Goal: Check status: Check status

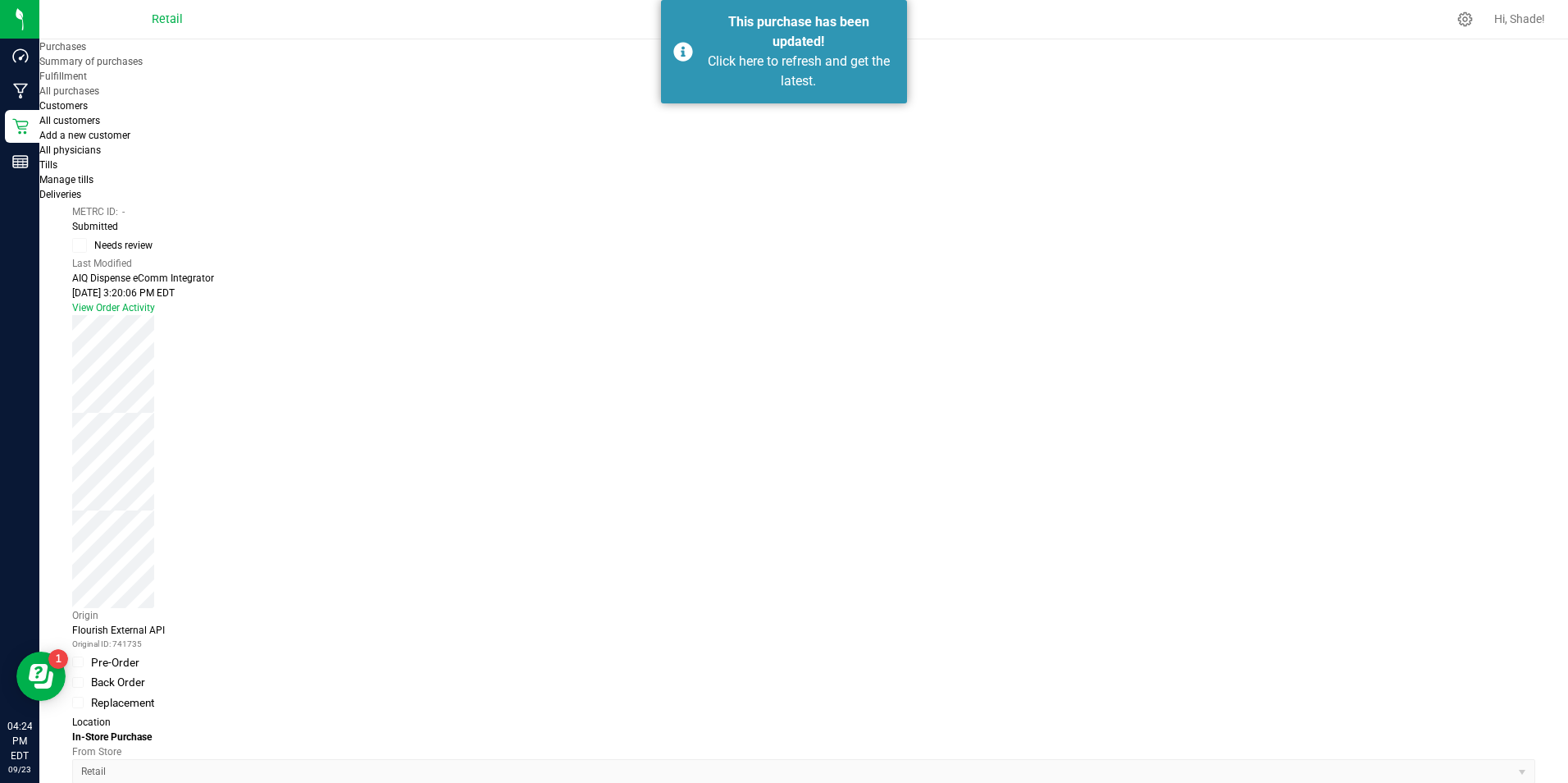
click at [86, 53] on span "Purchases" at bounding box center [63, 46] width 47 height 11
click at [142, 67] on span "Summary of purchases" at bounding box center [91, 61] width 103 height 11
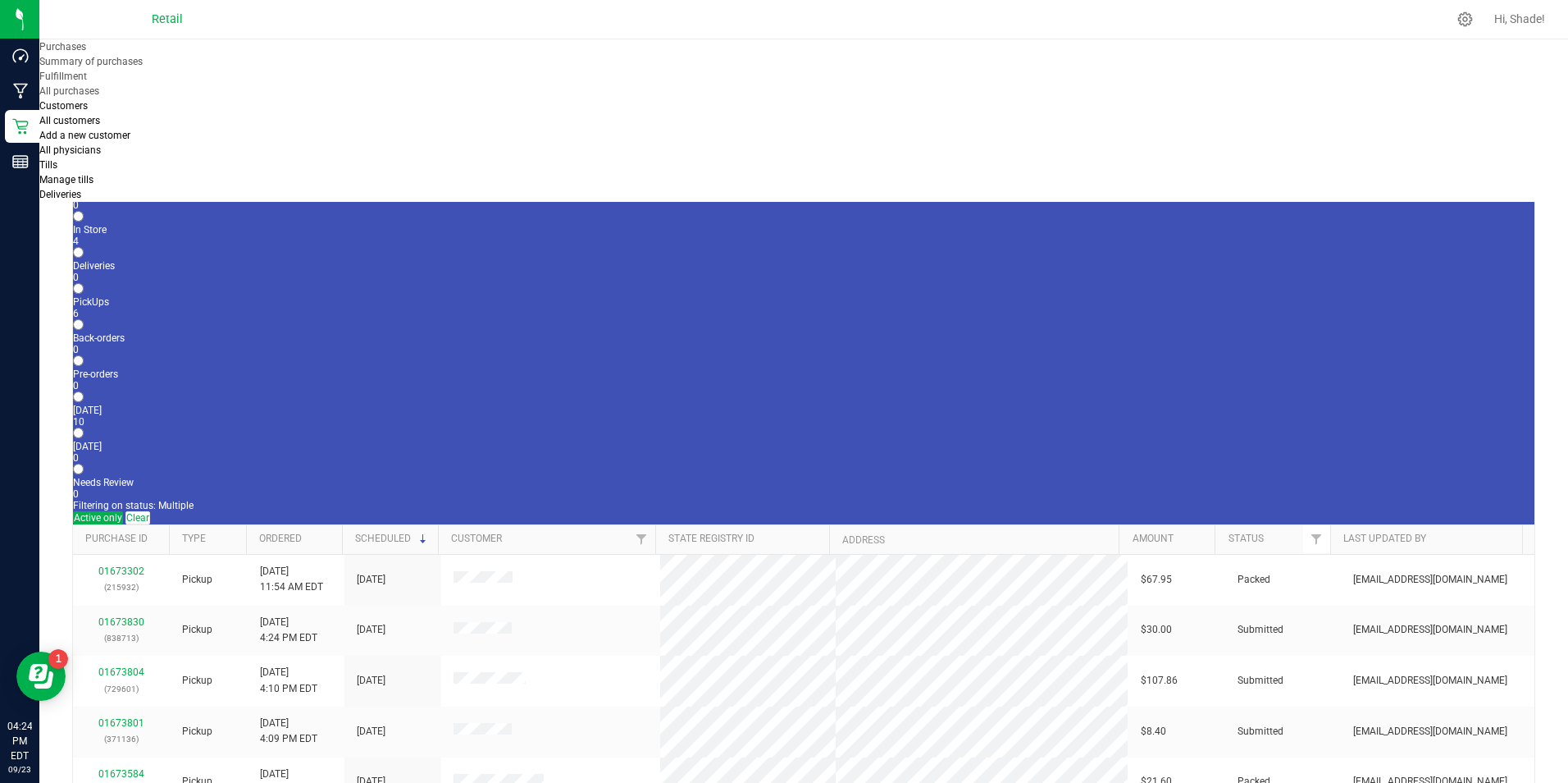
click at [249, 236] on div "4" at bounding box center [804, 241] width 1462 height 11
click at [84, 211] on input "In Store 4" at bounding box center [79, 216] width 11 height 11
click at [240, 236] on div "4" at bounding box center [804, 241] width 1462 height 11
click at [84, 211] on input "In Store 4" at bounding box center [79, 216] width 11 height 11
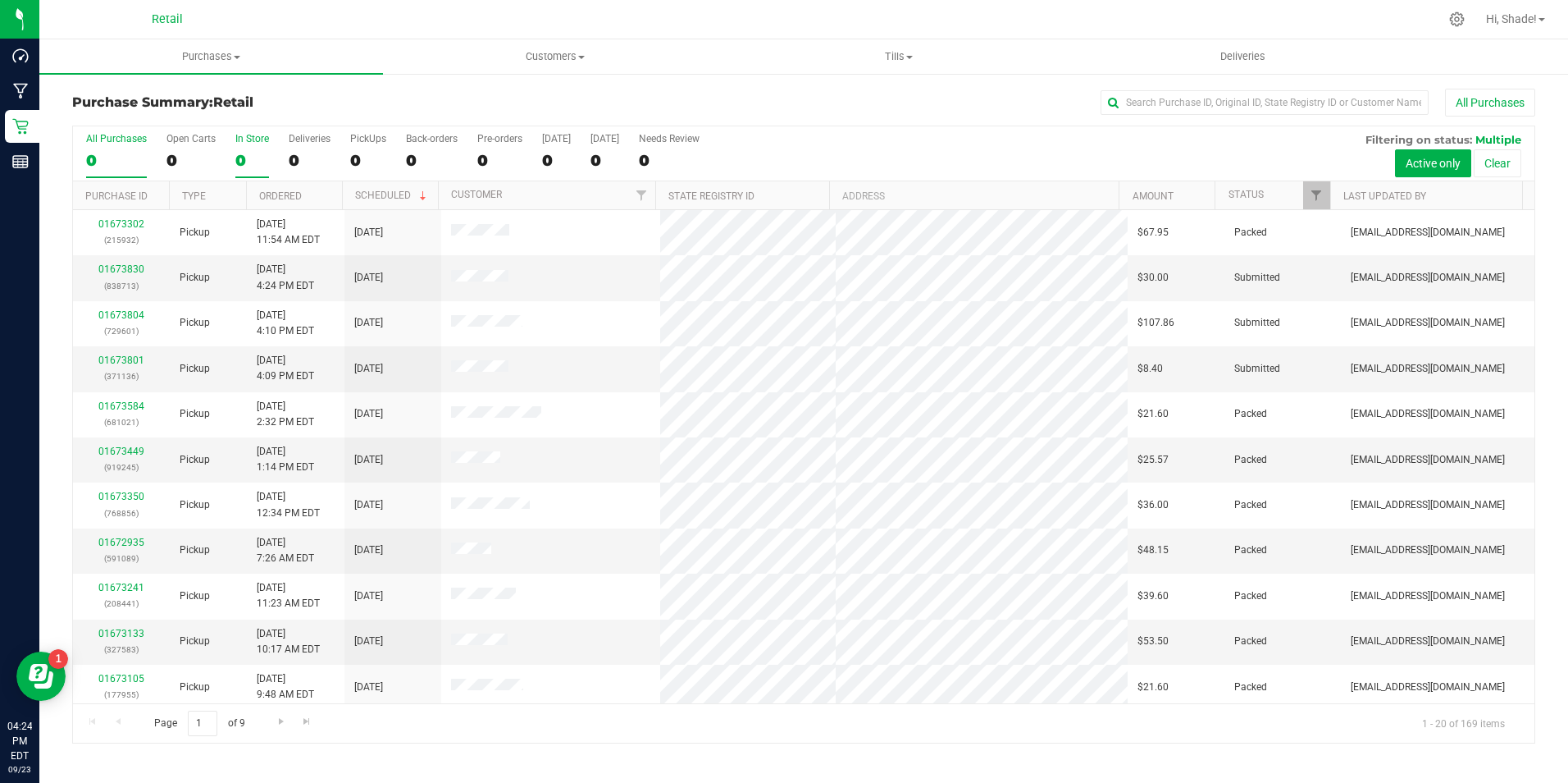
click at [247, 152] on div "0" at bounding box center [252, 160] width 33 height 18
click at [0, 0] on input "In Store 0" at bounding box center [0, 0] width 0 height 0
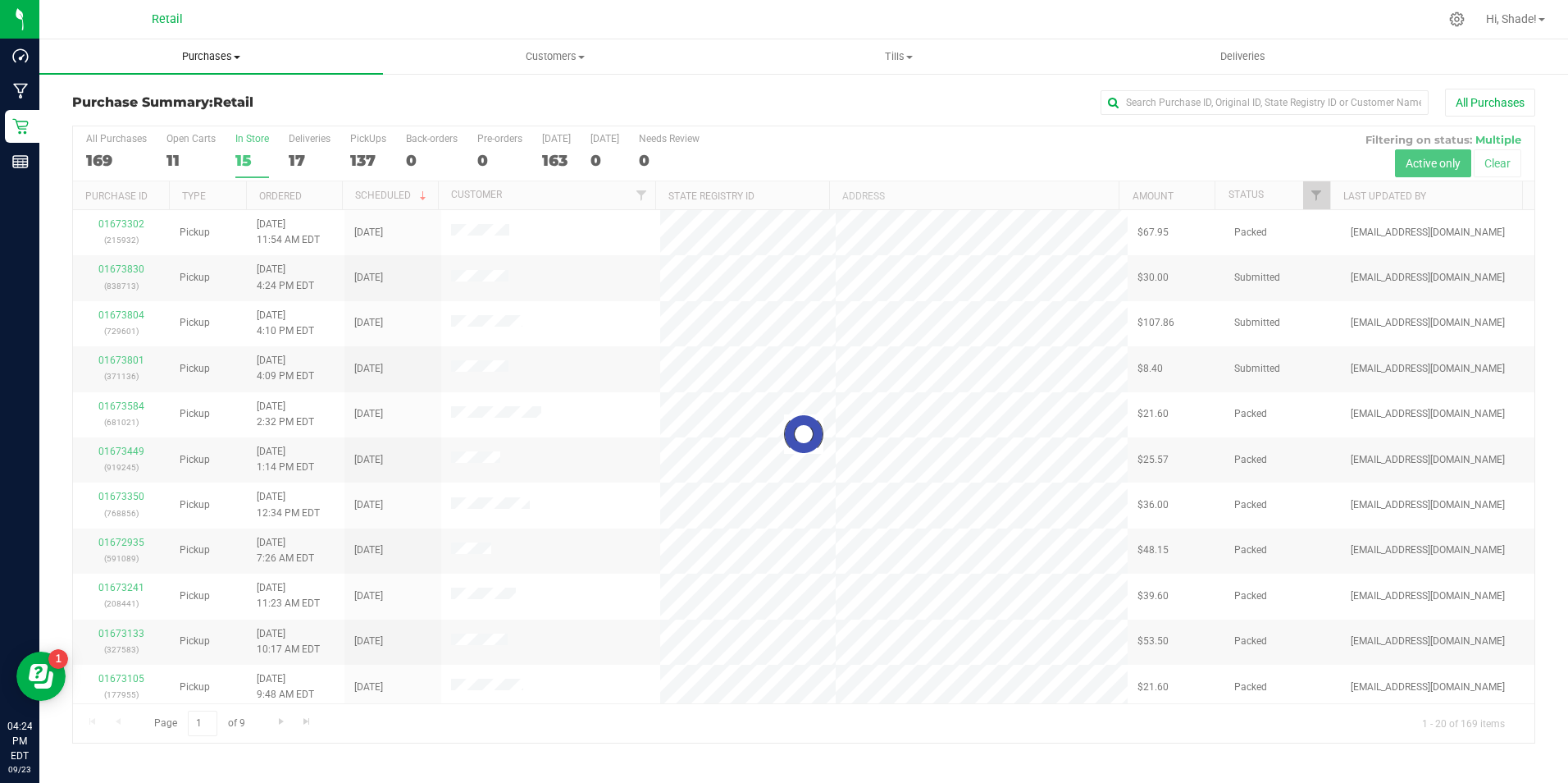
click at [202, 54] on span "Purchases" at bounding box center [212, 56] width 344 height 15
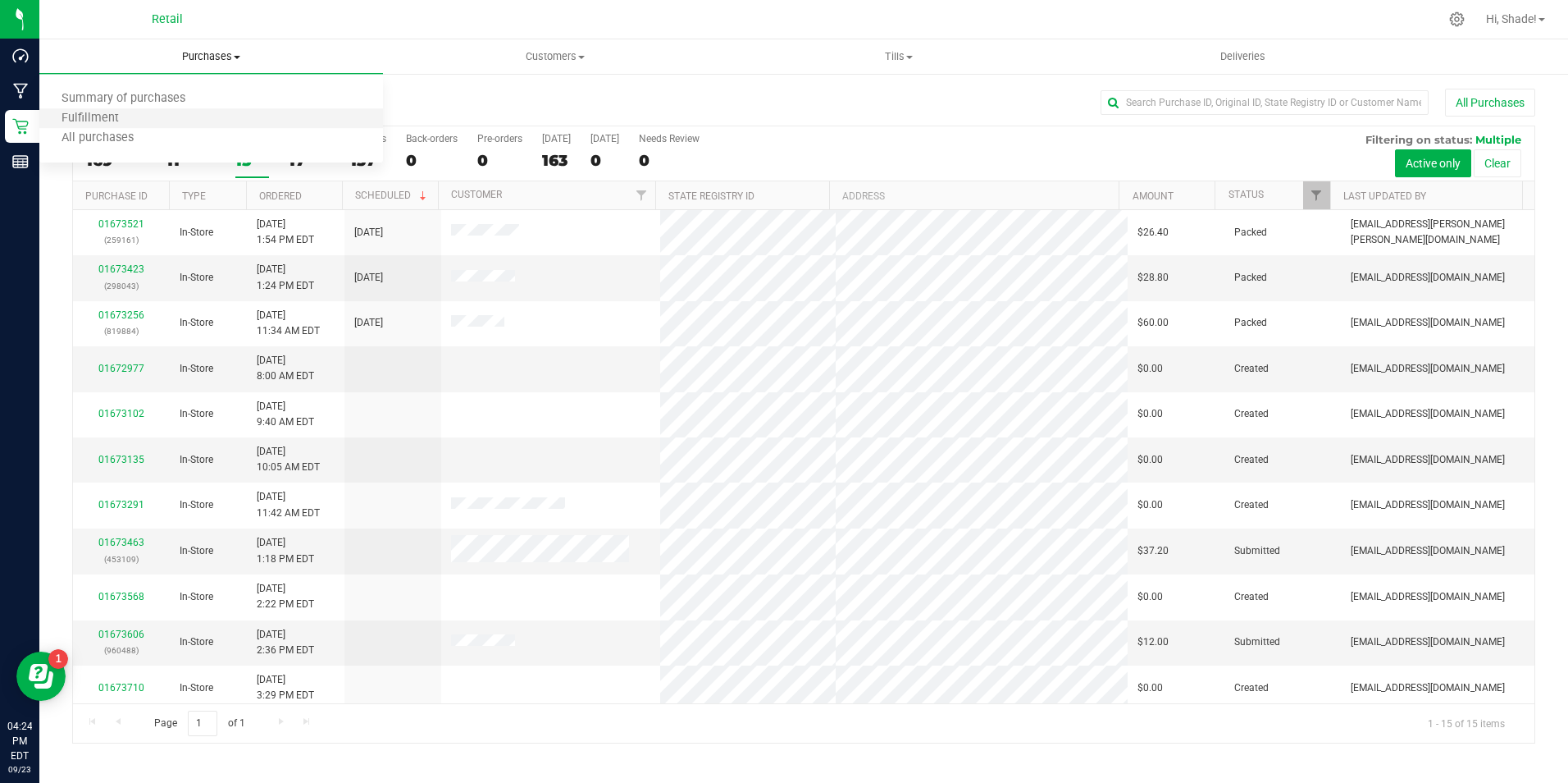
click at [140, 115] on li "Fulfillment" at bounding box center [212, 118] width 344 height 19
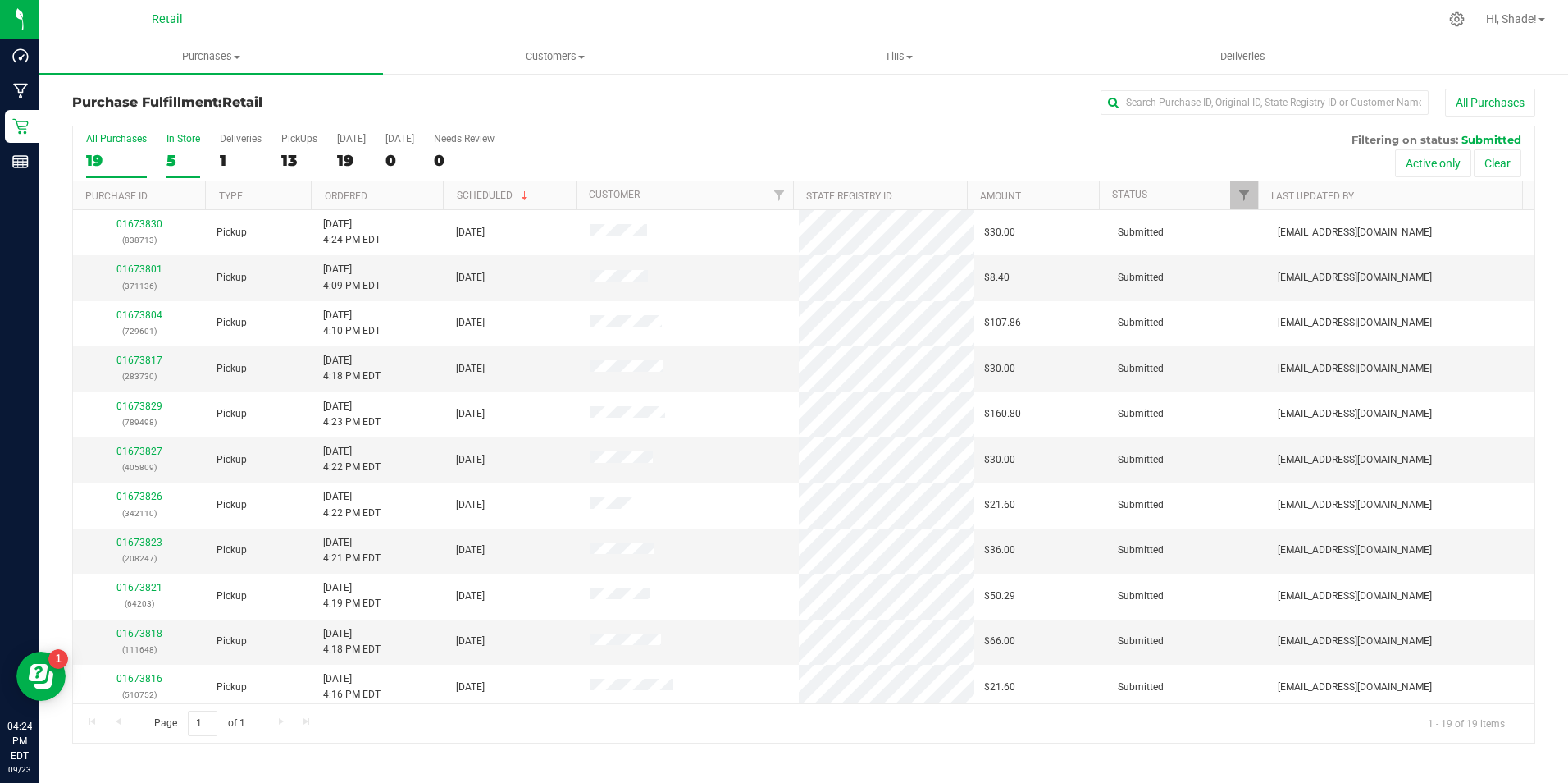
click at [179, 151] on div "5" at bounding box center [183, 160] width 33 height 18
click at [0, 0] on input "In Store 5" at bounding box center [0, 0] width 0 height 0
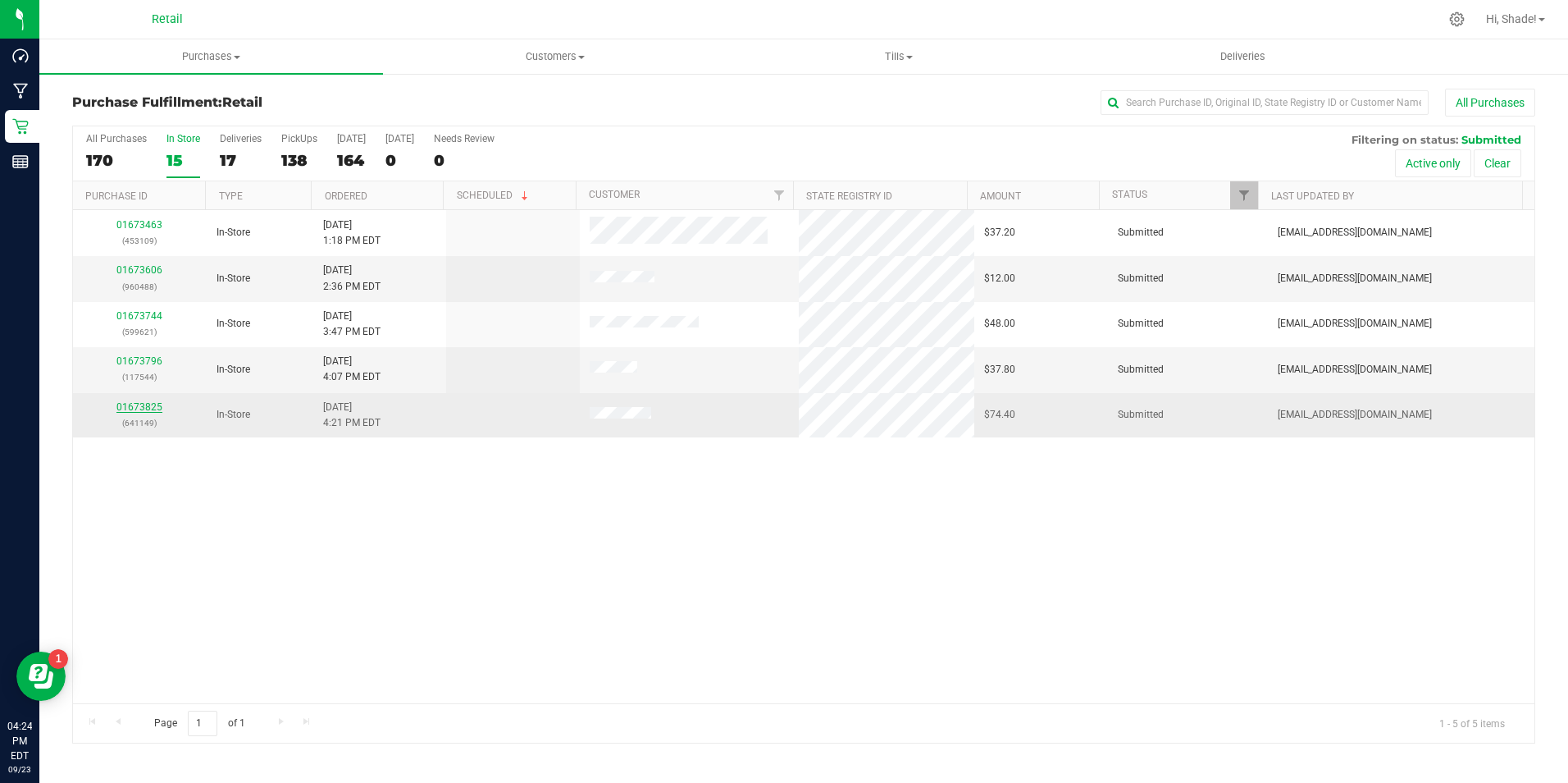
click at [140, 410] on link "01673825" at bounding box center [140, 407] width 46 height 11
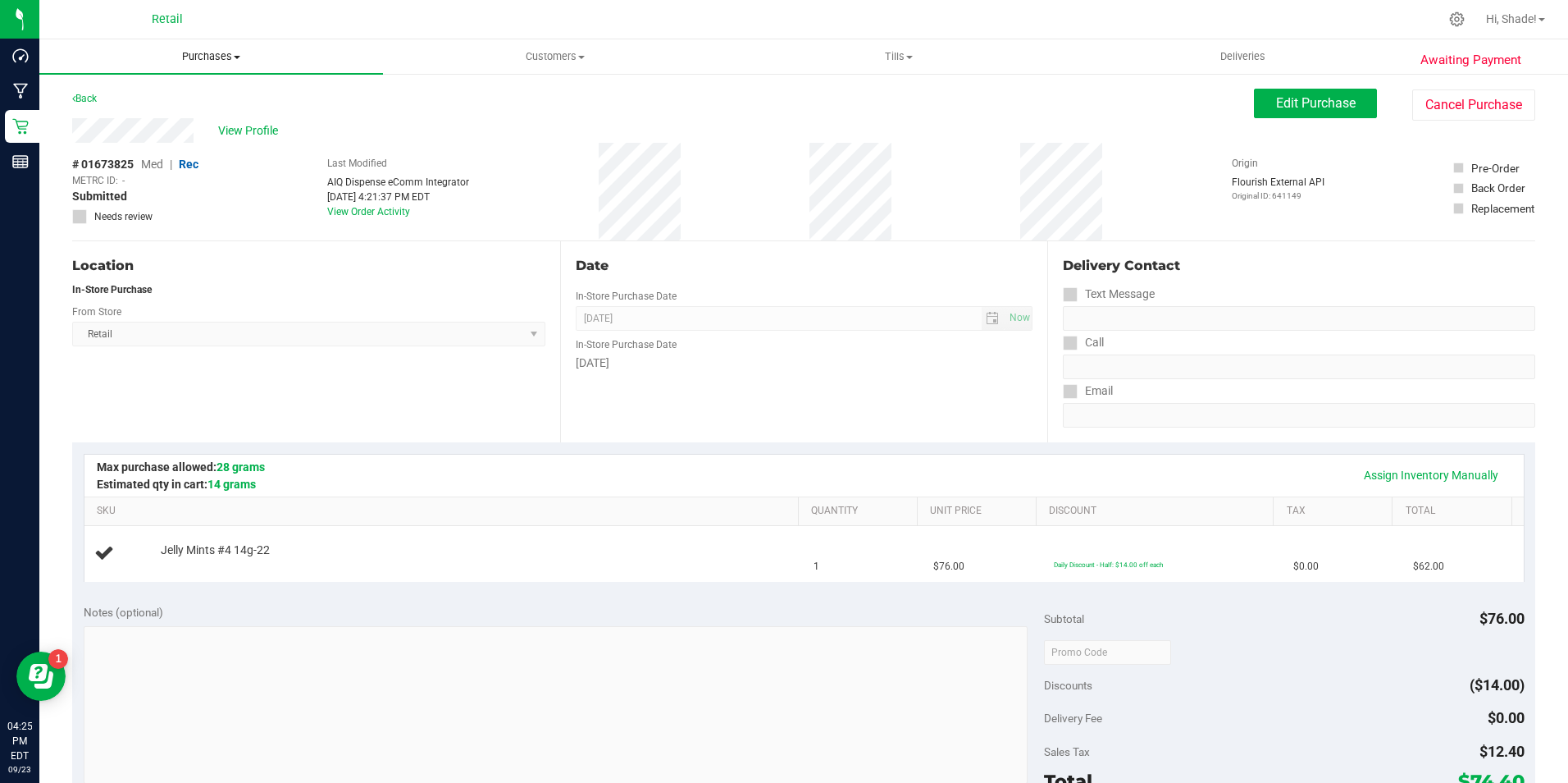
click at [211, 57] on span "Purchases" at bounding box center [212, 56] width 344 height 15
click at [171, 98] on span "Summary of purchases" at bounding box center [124, 98] width 168 height 14
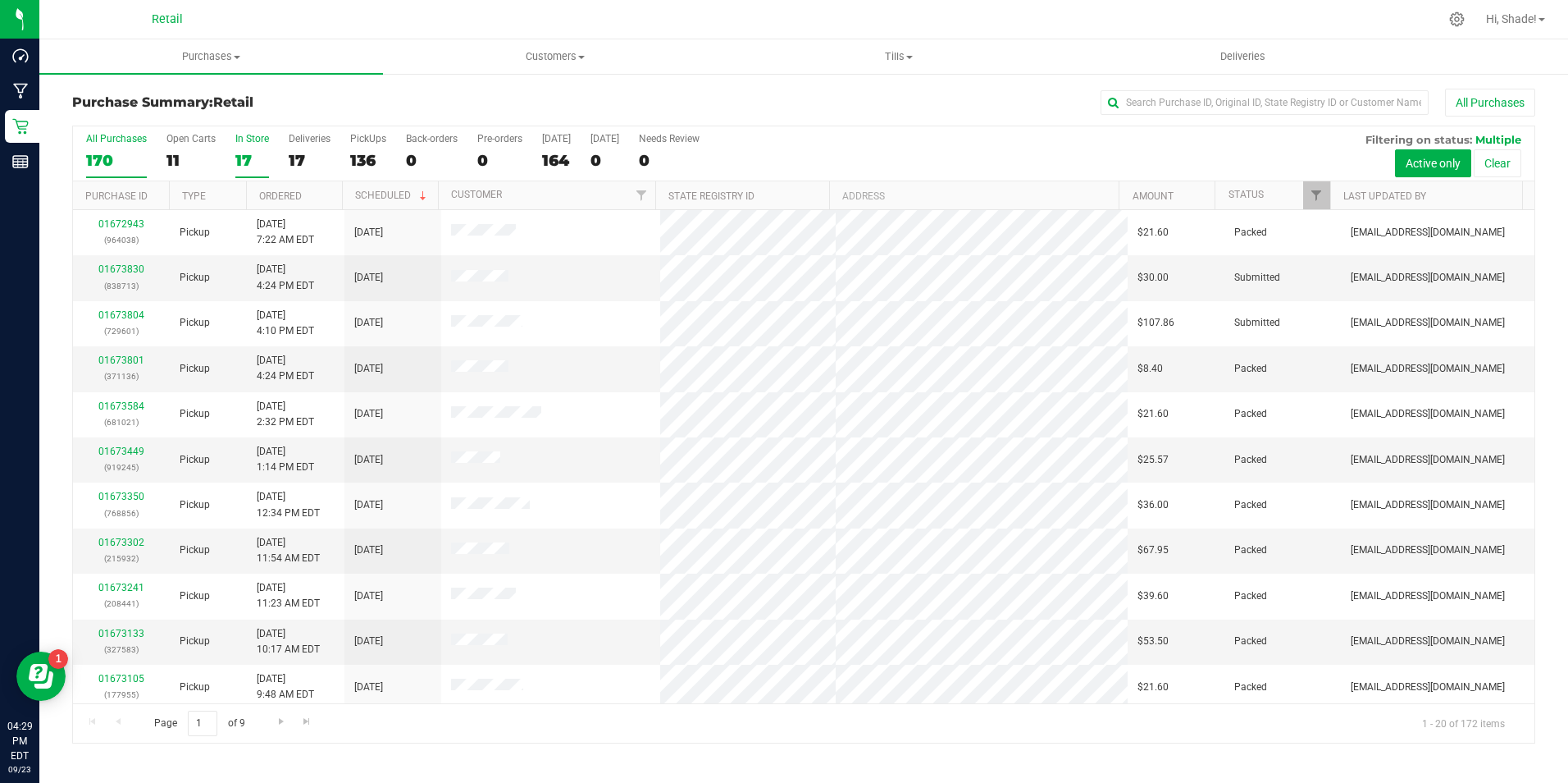
click at [237, 165] on div "17" at bounding box center [252, 160] width 33 height 18
click at [0, 0] on input "In Store 17" at bounding box center [0, 0] width 0 height 0
click at [193, 55] on span "Purchases" at bounding box center [212, 56] width 344 height 15
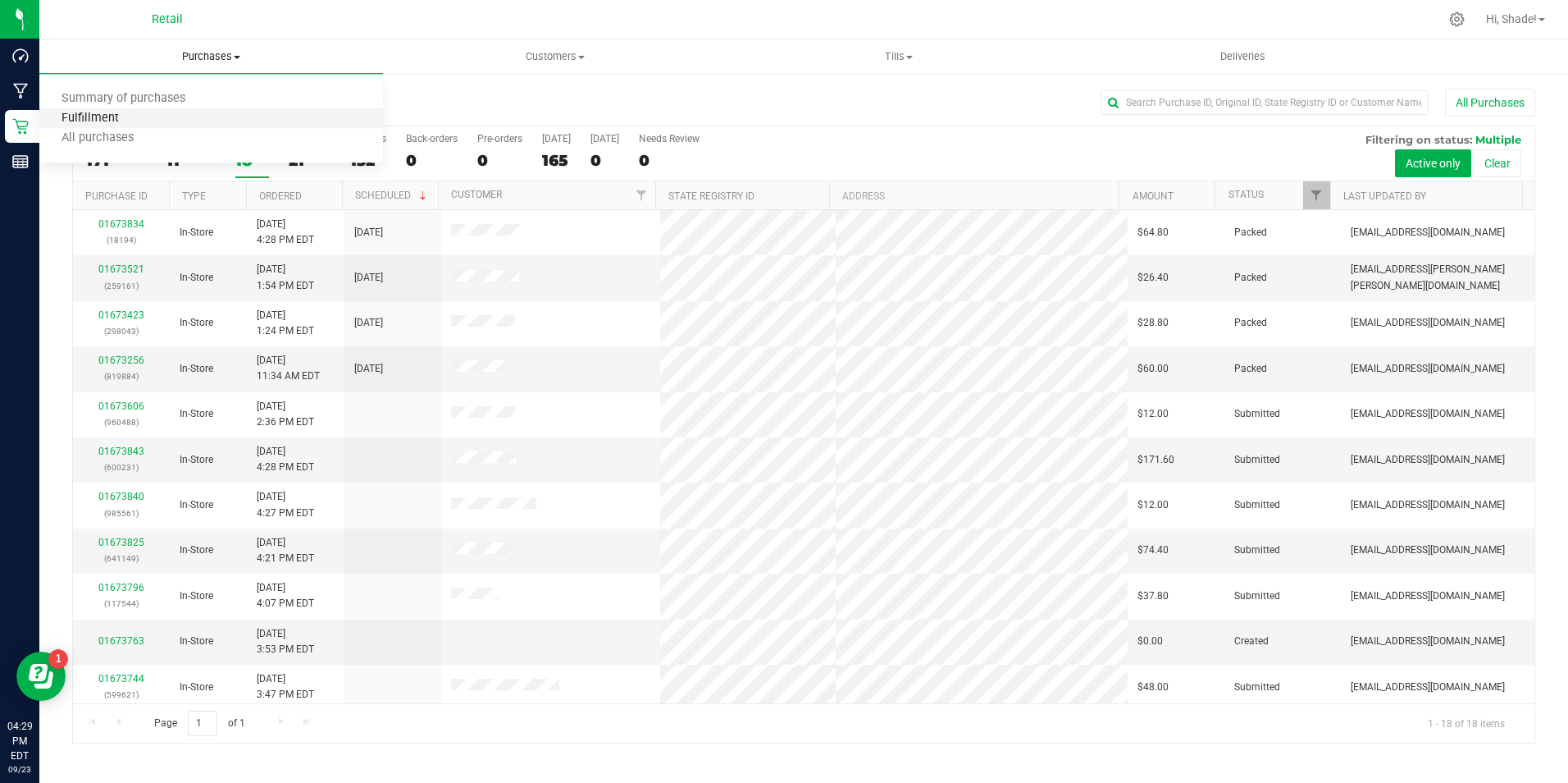
click at [122, 120] on span "Fulfillment" at bounding box center [91, 118] width 102 height 14
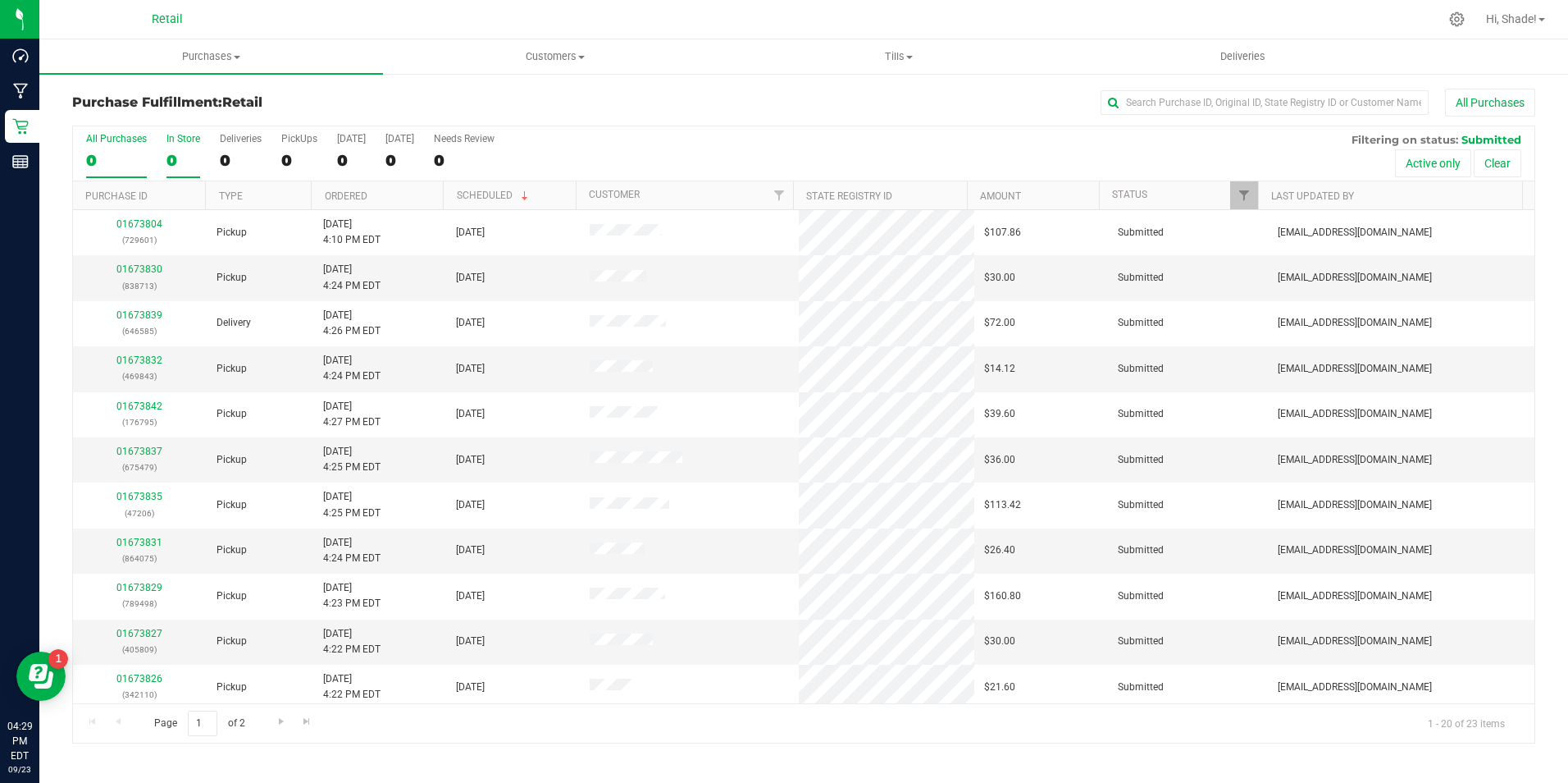
click at [167, 158] on div "0" at bounding box center [183, 160] width 33 height 18
click at [0, 0] on input "In Store 0" at bounding box center [0, 0] width 0 height 0
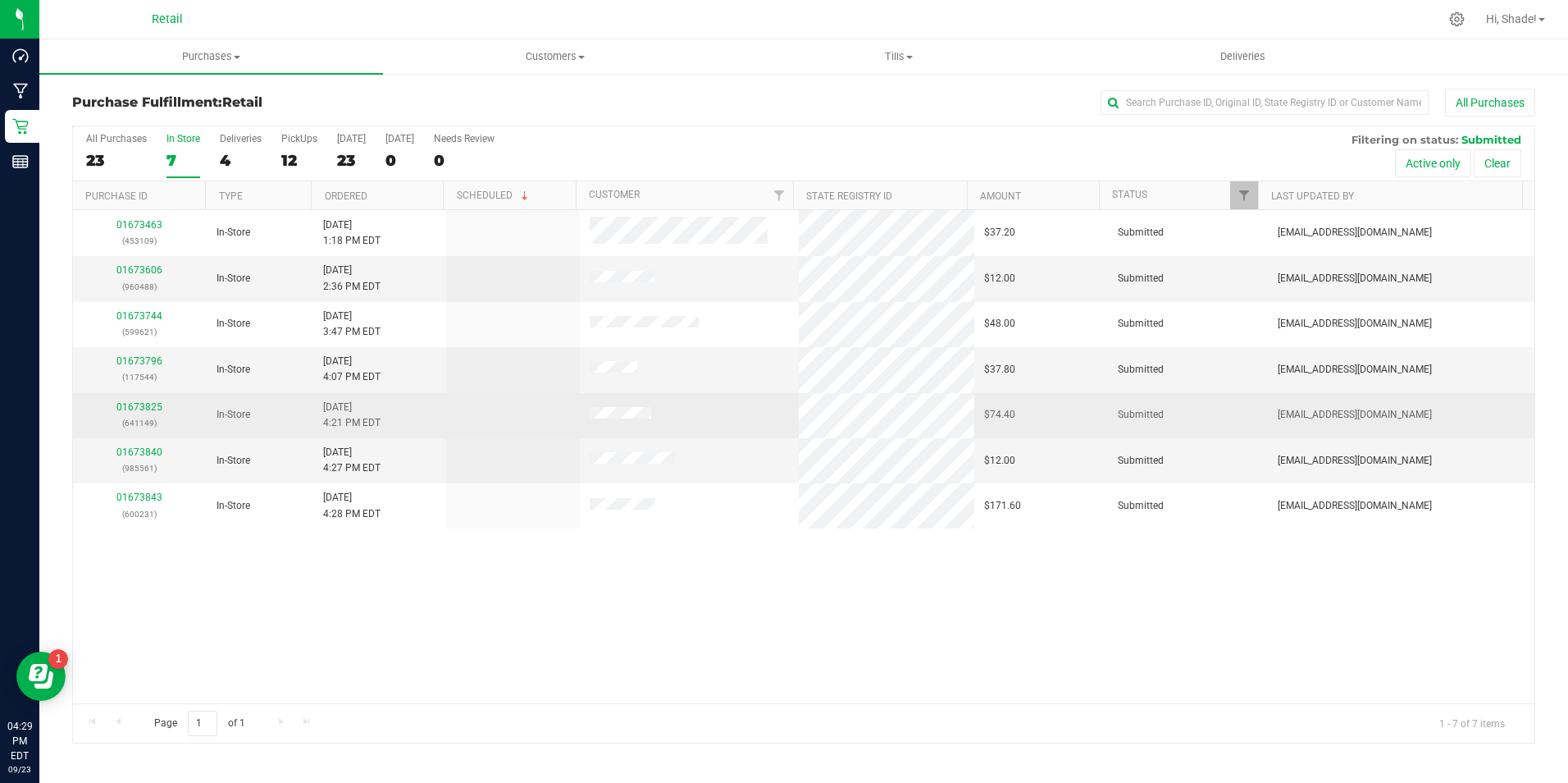
click at [128, 398] on td "01673825 (641149)" at bounding box center [140, 415] width 134 height 45
click at [128, 403] on link "01673825" at bounding box center [140, 407] width 46 height 11
